Goal: Feedback & Contribution: Submit feedback/report problem

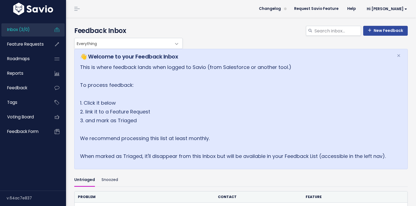
click at [125, 146] on p "This is where feedback lands when logged to Savio (from Salesforce or another t…" at bounding box center [234, 112] width 309 height 98
click at [382, 32] on link "New Feedback" at bounding box center [385, 31] width 45 height 10
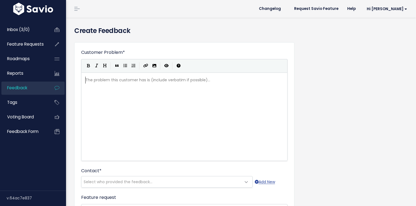
scroll to position [1, 0]
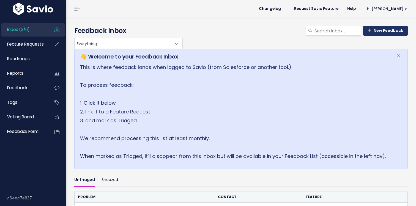
click at [387, 31] on link "New Feedback" at bounding box center [385, 31] width 45 height 10
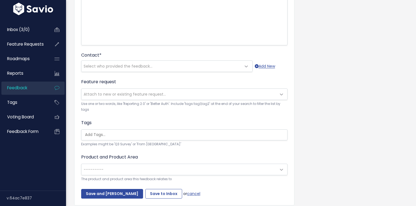
scroll to position [137, 0]
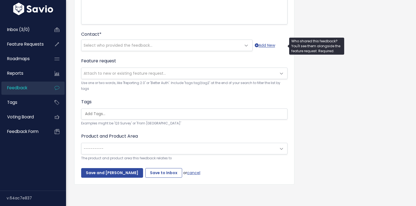
click at [166, 49] on span "Select who provided the feedback..." at bounding box center [161, 45] width 160 height 11
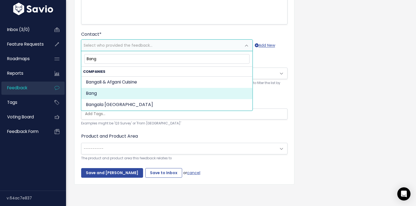
type input "Bang"
select select "COMPANY-17314190"
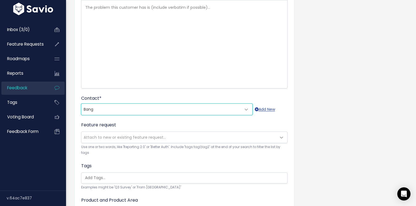
scroll to position [24, 0]
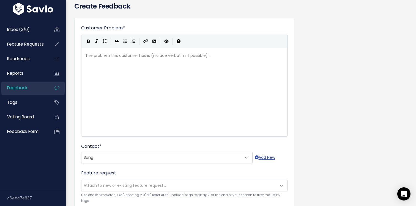
click at [137, 74] on div "The problem this customer has is (include verbatim if possible)... xxxxxxxxxx ​" at bounding box center [191, 99] width 214 height 96
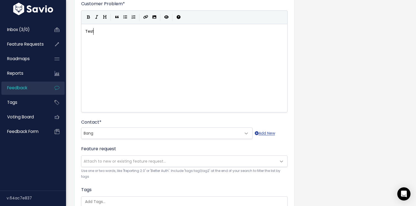
scroll to position [64, 0]
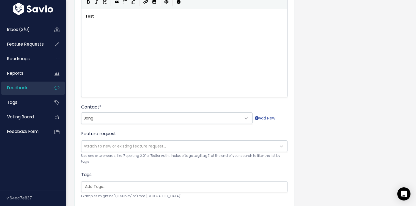
type textarea "Test"
click at [123, 142] on span "Attach to new or existing feature request..." at bounding box center [178, 146] width 195 height 11
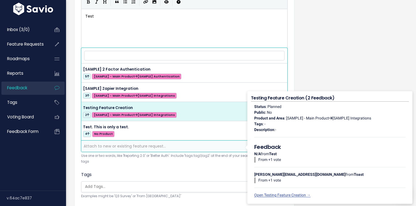
select select "63416"
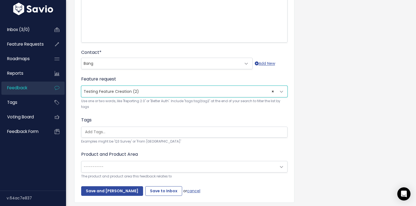
scroll to position [137, 0]
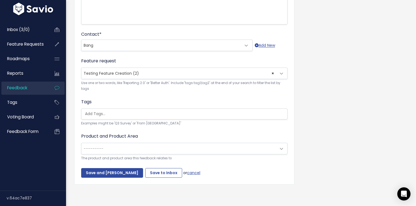
click at [139, 113] on input "search" at bounding box center [186, 114] width 206 height 6
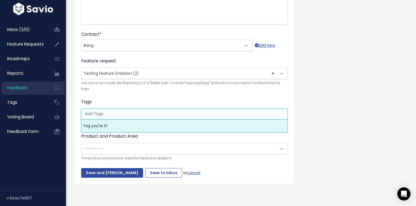
select select "13801"
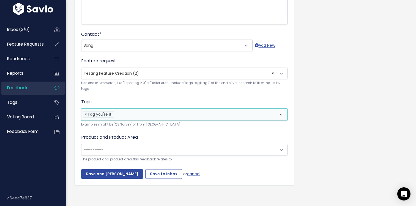
click at [120, 150] on span "---------" at bounding box center [178, 149] width 195 height 11
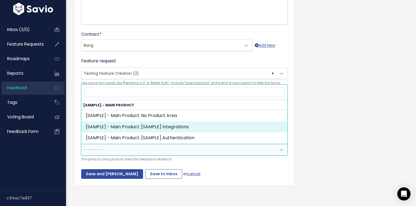
select select "MAIN:INTEGRATIONS"
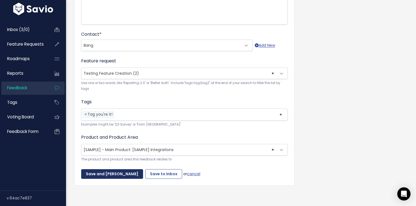
click at [123, 177] on input "Save and Mark Triaged" at bounding box center [112, 174] width 62 height 10
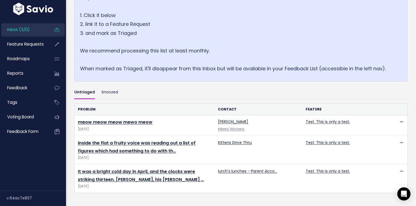
scroll to position [122, 0]
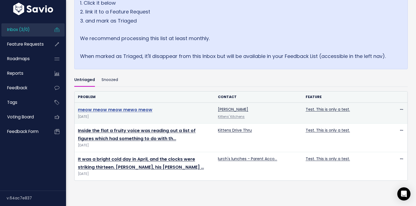
click at [136, 109] on link "meow meow meow mewo meow" at bounding box center [115, 110] width 74 height 6
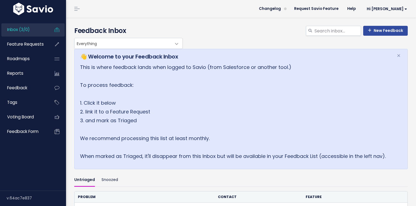
click at [95, 51] on div "👋 Welcome to your Feedback Inbox × This is where feedback lands when logged to …" at bounding box center [240, 109] width 333 height 120
click at [101, 47] on span "Everything" at bounding box center [122, 43] width 97 height 10
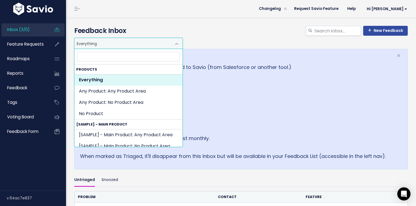
click at [105, 46] on span "Everything" at bounding box center [122, 43] width 97 height 10
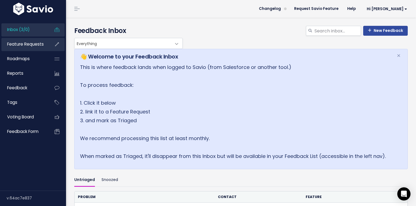
click at [32, 43] on span "Feature Requests" at bounding box center [25, 44] width 37 height 6
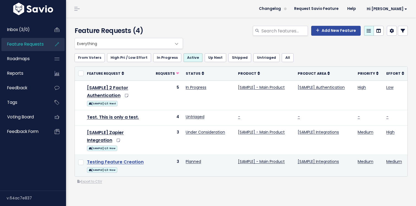
click at [128, 164] on link "Testing Feature Creation" at bounding box center [115, 162] width 57 height 6
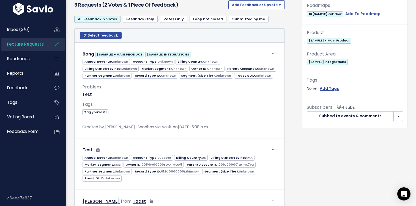
scroll to position [192, 0]
click at [32, 35] on link "Inbox (3/0)" at bounding box center [23, 29] width 44 height 13
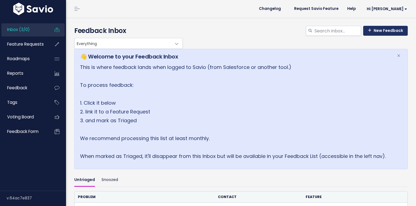
click at [400, 31] on link "New Feedback" at bounding box center [385, 31] width 45 height 10
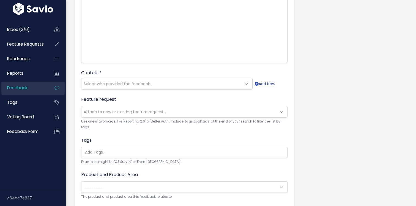
scroll to position [102, 0]
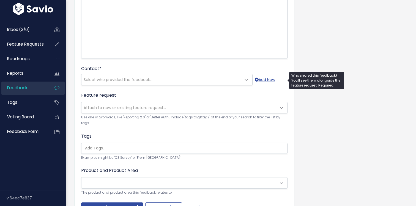
click at [119, 82] on span "Select who provided the feedback..." at bounding box center [118, 79] width 69 height 5
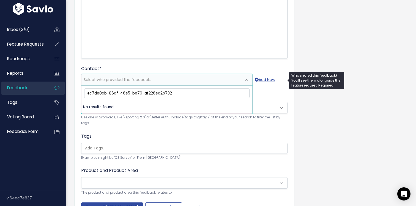
type input "4c7de8ab-86af-46e5-be79-af226ed2b732"
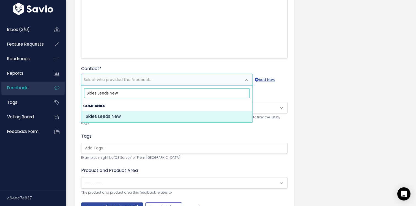
type input "Sides Leeds New"
select select "COMPANY-17901885"
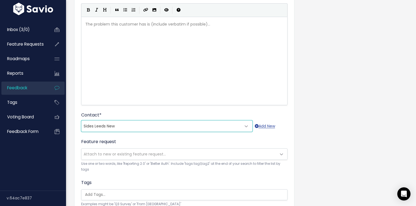
scroll to position [7, 0]
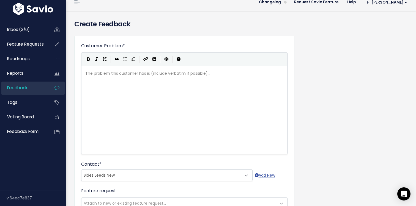
click at [137, 92] on div "The problem this customer has is (include verbatim if possible)... xxxxxxxxxx ​" at bounding box center [191, 117] width 214 height 96
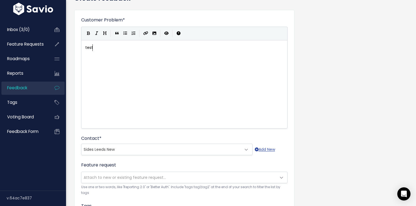
scroll to position [82, 0]
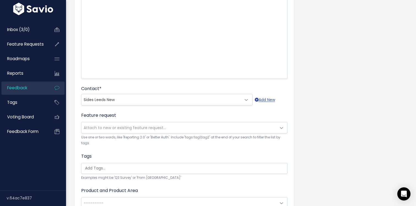
type textarea "test"
click at [123, 127] on span "Attach to new or existing feature request..." at bounding box center [125, 127] width 82 height 5
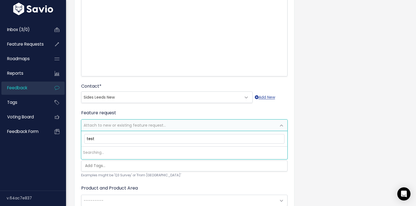
scroll to position [82, 0]
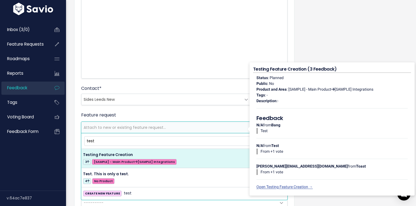
type input "test"
select select "63416"
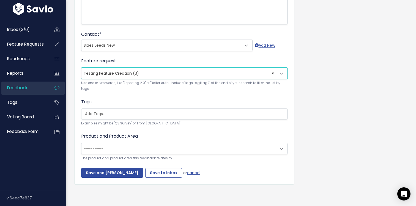
scroll to position [135, 0]
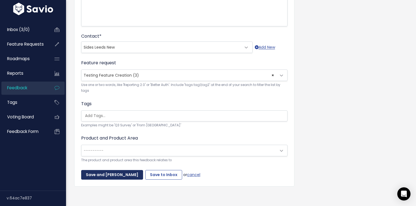
click at [122, 175] on input "Save and Mark Triaged" at bounding box center [112, 175] width 62 height 10
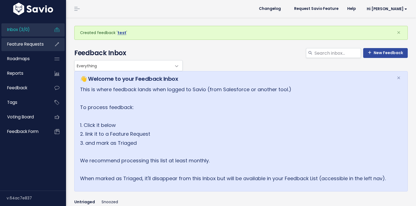
click at [30, 38] on link "Feature Requests" at bounding box center [23, 44] width 44 height 13
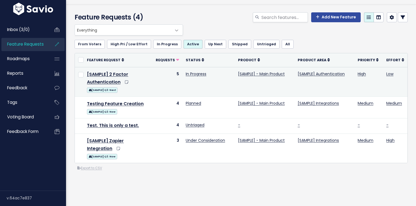
scroll to position [15, 0]
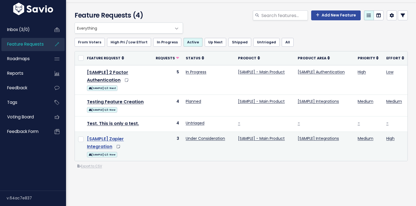
click at [110, 139] on link "[SAMPLE] Zapier Integration" at bounding box center [105, 143] width 37 height 14
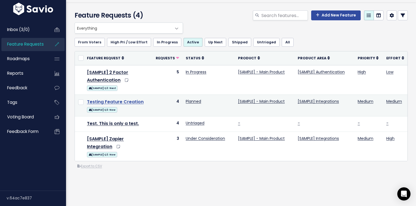
click at [113, 104] on link "Testing Feature Creation" at bounding box center [115, 102] width 57 height 6
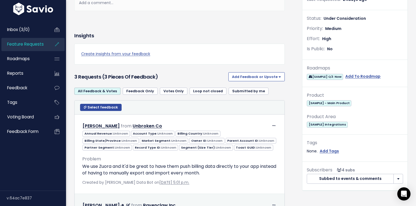
scroll to position [36, 0]
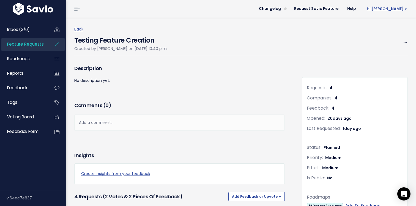
click at [394, 9] on span "Hi [PERSON_NAME]" at bounding box center [386, 9] width 40 height 4
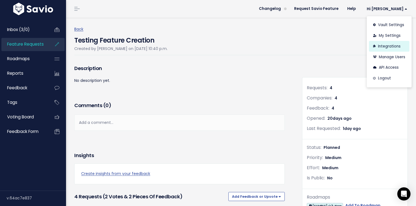
click at [384, 48] on link "Integrations" at bounding box center [389, 46] width 40 height 11
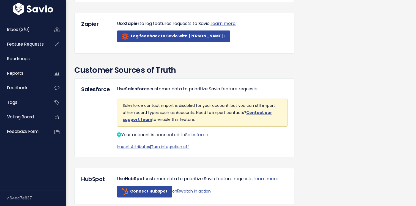
scroll to position [320, 0]
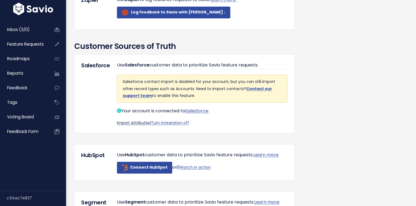
click at [131, 126] on link "Import Attributes" at bounding box center [133, 122] width 33 height 5
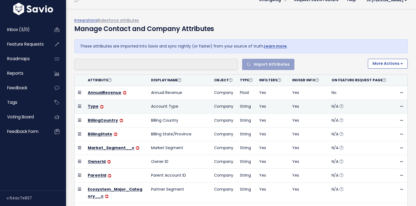
select select
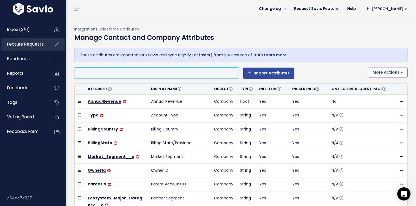
click at [37, 44] on span "Feature Requests" at bounding box center [25, 44] width 37 height 6
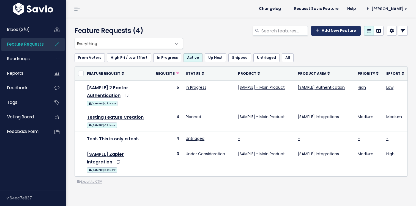
click at [328, 33] on link "Add New Feature" at bounding box center [335, 31] width 49 height 10
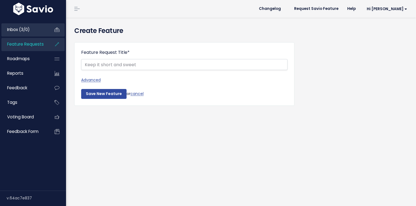
click at [34, 29] on link "Inbox (3/0)" at bounding box center [23, 29] width 44 height 13
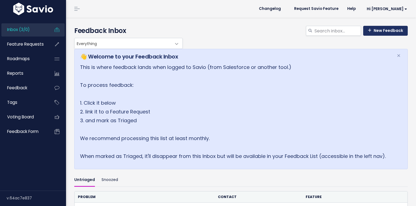
click at [393, 32] on link "New Feedback" at bounding box center [385, 31] width 45 height 10
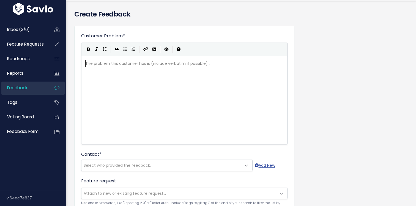
scroll to position [36, 0]
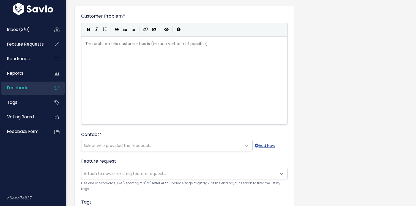
click at [127, 152] on form "Customer Problem * | | | | The problem this customer has is (include verbatim i…" at bounding box center [184, 145] width 206 height 265
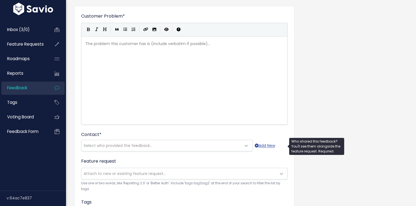
click at [133, 145] on span "Select who provided the feedback..." at bounding box center [118, 145] width 69 height 5
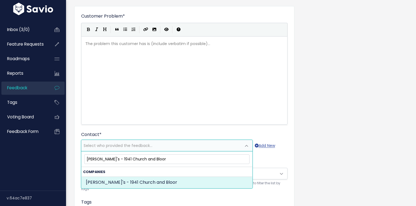
type input "Tahini's - 1941 Church and Bloor"
select select "COMPANY-17604758"
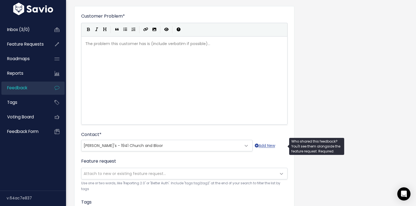
click at [135, 67] on div "The problem this customer has is (include verbatim if possible)... xxxxxxxxxx ​" at bounding box center [191, 87] width 214 height 96
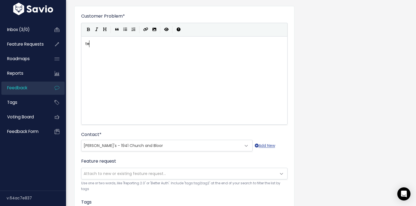
scroll to position [2, 7]
type textarea "test"
click at [100, 175] on span "Attach to new or existing feature request..." at bounding box center [125, 173] width 82 height 5
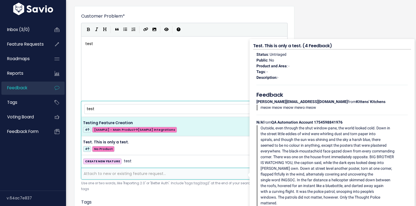
type input "test"
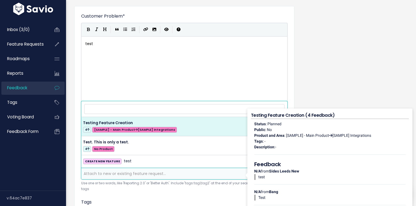
select select "63416"
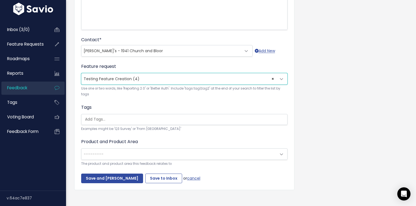
scroll to position [136, 0]
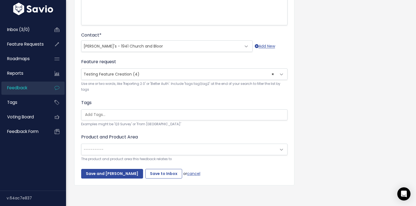
click at [106, 180] on div "Customer Problem * test | | | | test xxxxxxxxxx test Contact * --------- Tahini…" at bounding box center [184, 46] width 220 height 279
click at [111, 173] on input "Save and Mark Triaged" at bounding box center [112, 174] width 62 height 10
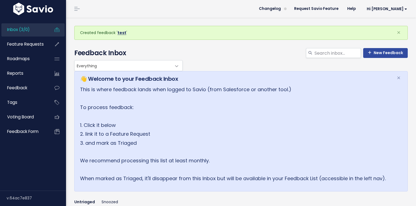
click at [121, 32] on link "test" at bounding box center [121, 32] width 9 height 5
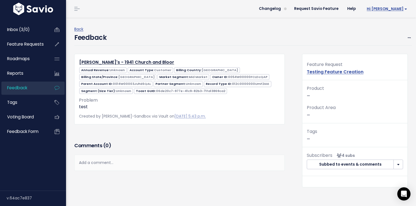
click at [395, 5] on link "Hi [PERSON_NAME]" at bounding box center [385, 9] width 51 height 9
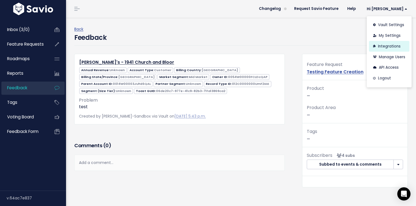
click at [382, 47] on link "Integrations" at bounding box center [389, 46] width 40 height 11
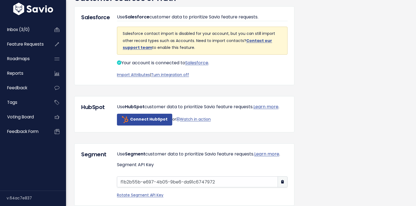
scroll to position [314, 0]
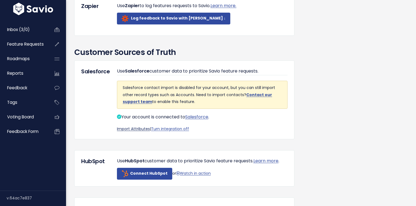
click at [137, 132] on link "Import Attributes" at bounding box center [133, 128] width 33 height 5
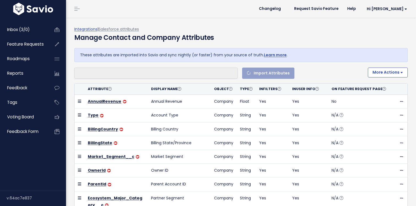
select select
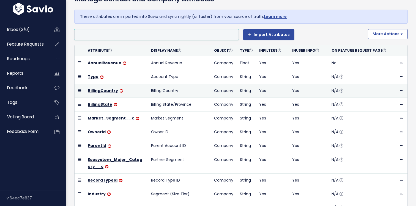
scroll to position [33, 0]
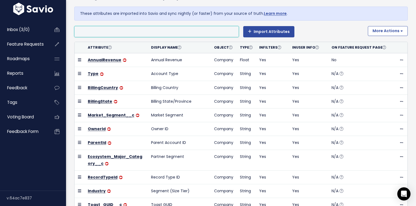
click at [156, 28] on ul at bounding box center [156, 31] width 164 height 10
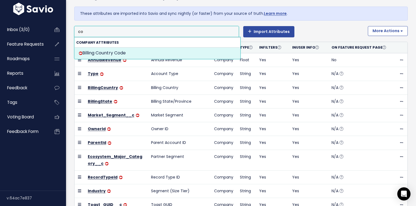
type input "c"
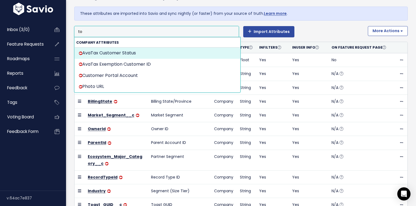
type input "t"
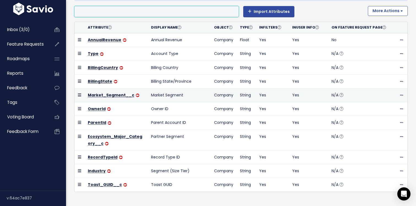
scroll to position [0, 0]
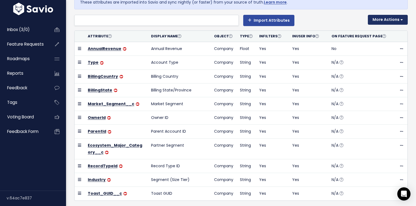
click at [381, 20] on button "More Actions" at bounding box center [387, 20] width 40 height 10
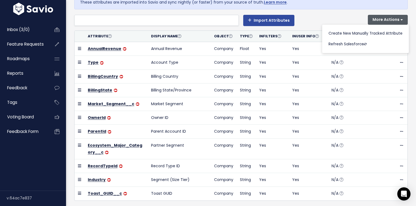
click at [328, 17] on div "Account Currency Account ID Account Name AvaTax Customer Status AvaTax Exemptio…" at bounding box center [218, 20] width 289 height 11
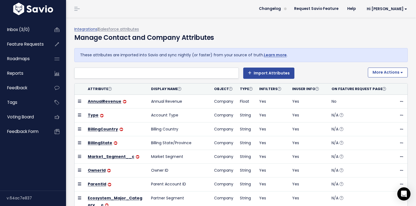
click at [400, 101] on div "Display this attribute in Feature Request Details page." at bounding box center [357, 104] width 114 height 25
click at [403, 102] on div "Display this attribute in Feature Request Details page." at bounding box center [357, 104] width 114 height 25
click at [192, 70] on li at bounding box center [155, 73] width 159 height 7
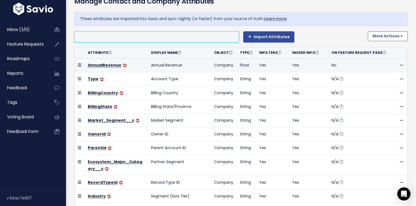
scroll to position [54, 0]
